Goal: Task Accomplishment & Management: Use online tool/utility

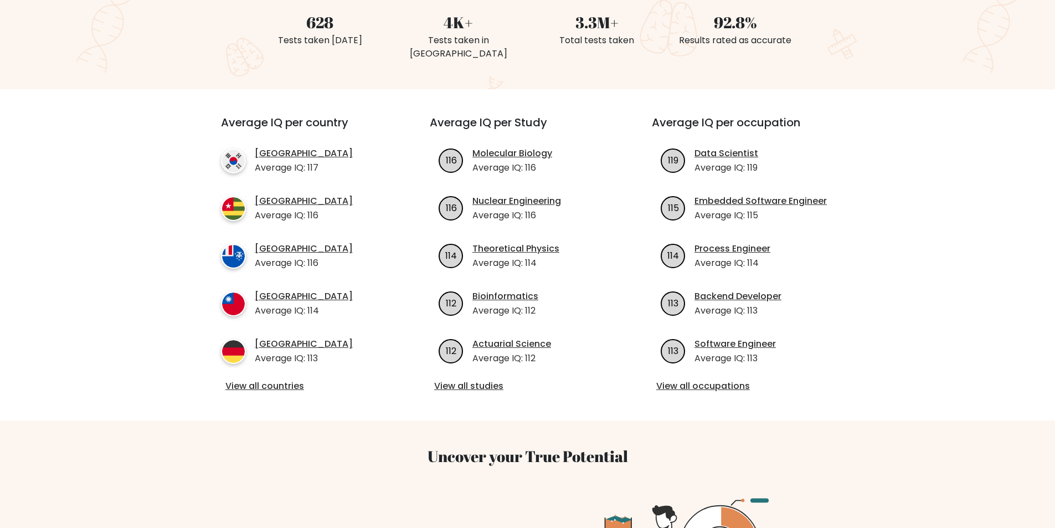
scroll to position [307, 0]
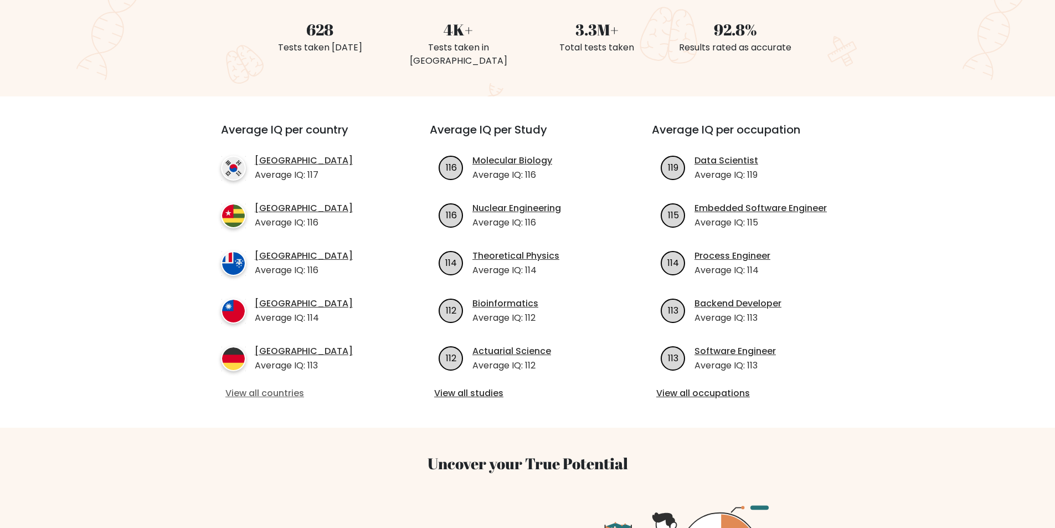
click at [280, 386] on link "View all countries" at bounding box center [305, 392] width 160 height 13
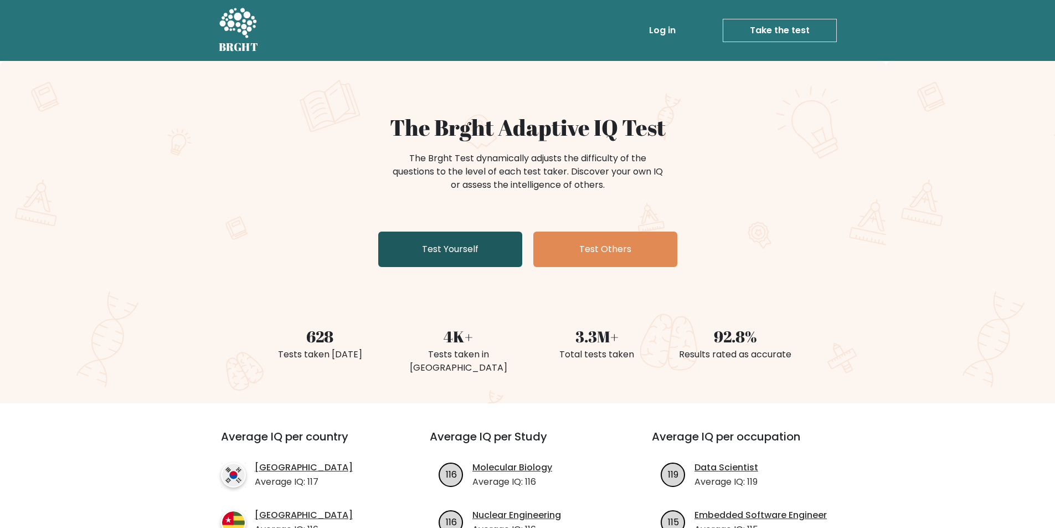
click at [469, 255] on link "Test Yourself" at bounding box center [450, 248] width 144 height 35
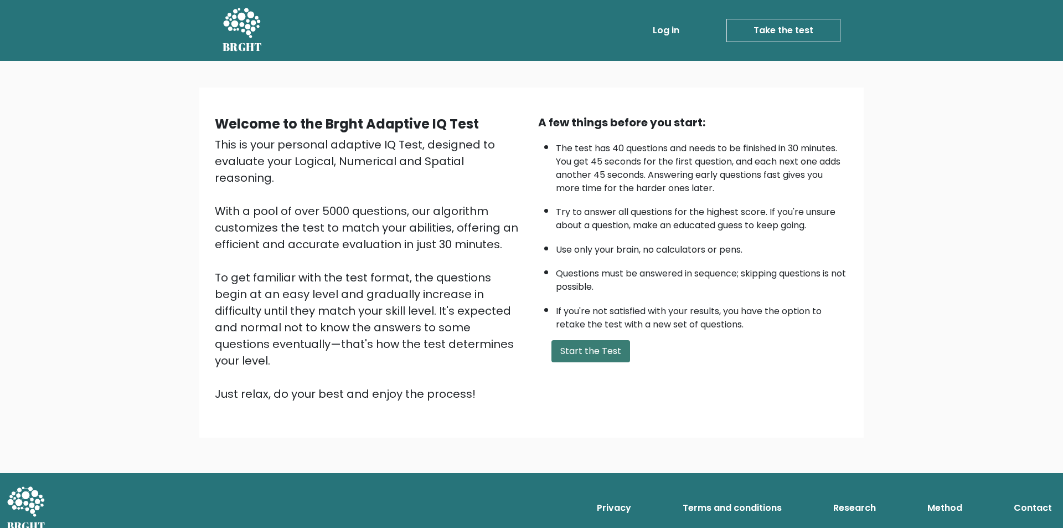
click at [591, 349] on button "Start the Test" at bounding box center [590, 351] width 79 height 22
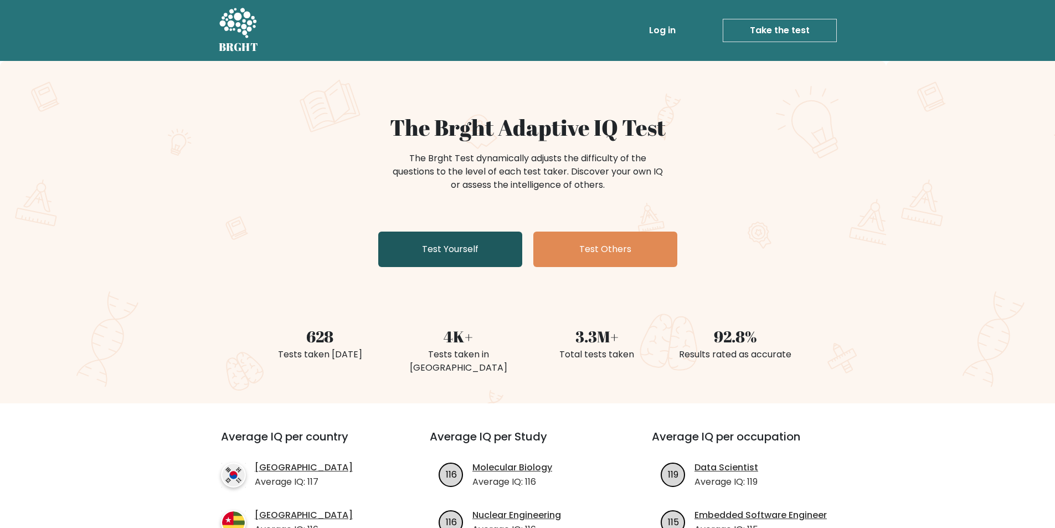
click at [476, 255] on link "Test Yourself" at bounding box center [450, 248] width 144 height 35
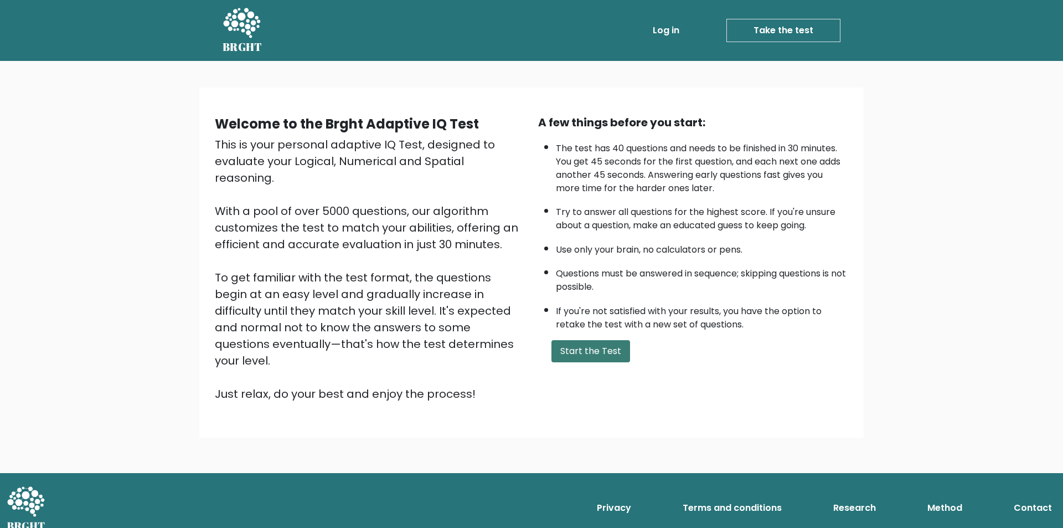
click at [578, 354] on button "Start the Test" at bounding box center [590, 351] width 79 height 22
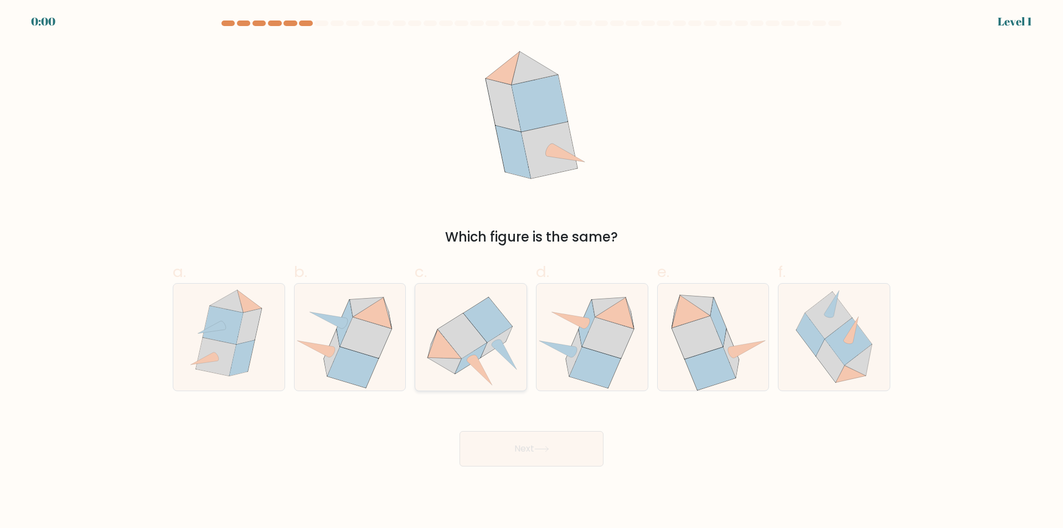
click at [468, 340] on icon at bounding box center [462, 335] width 49 height 45
click at [531, 271] on input "c." at bounding box center [531, 267] width 1 height 7
radio input "true"
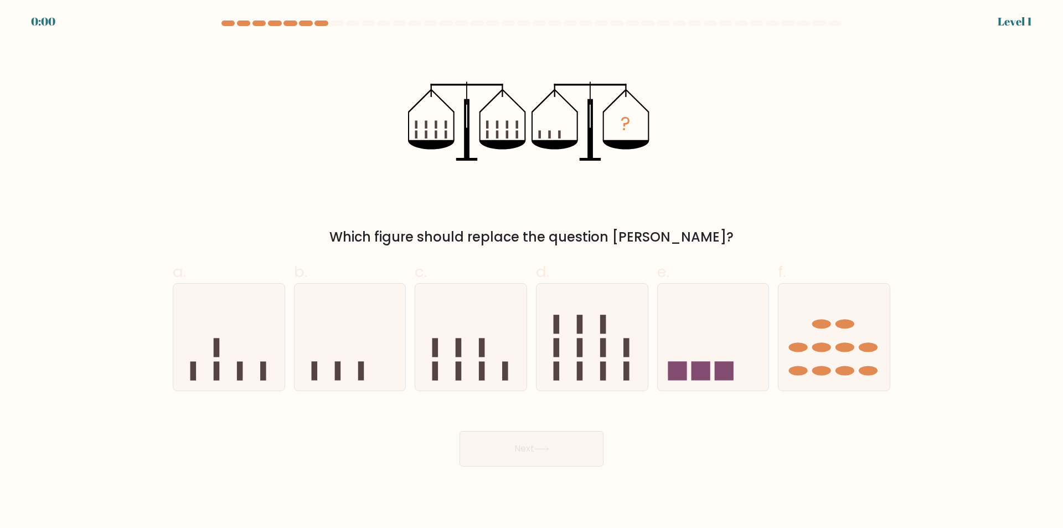
click at [468, 340] on icon at bounding box center [470, 337] width 111 height 92
click at [531, 271] on input "c." at bounding box center [531, 267] width 1 height 7
radio input "true"
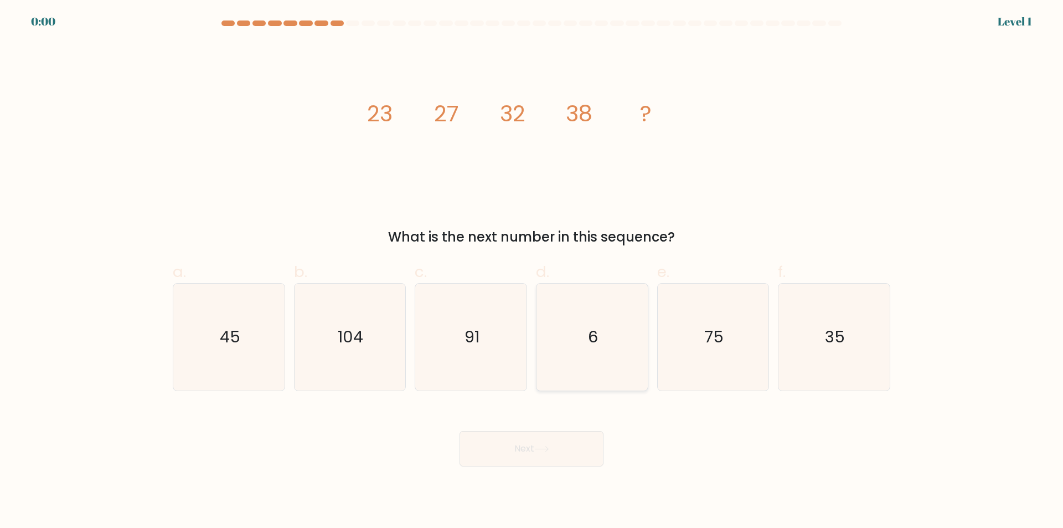
drag, startPoint x: 0, startPoint y: 0, endPoint x: 624, endPoint y: 344, distance: 712.4
click at [624, 344] on icon "6" at bounding box center [592, 336] width 107 height 107
click at [532, 271] on input "d. 6" at bounding box center [531, 267] width 1 height 7
radio input "true"
